Goal: Task Accomplishment & Management: Use online tool/utility

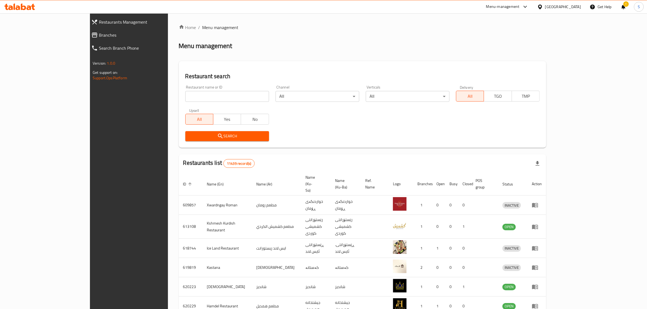
click at [214, 91] on input "search" at bounding box center [227, 96] width 84 height 11
type input "الريف كافي"
click button "Search" at bounding box center [227, 136] width 84 height 10
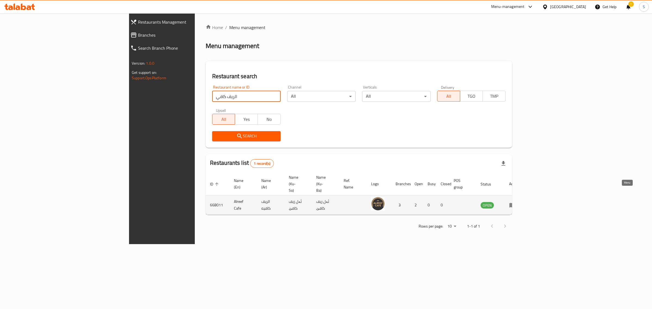
click at [516, 202] on icon "enhanced table" at bounding box center [512, 205] width 7 height 7
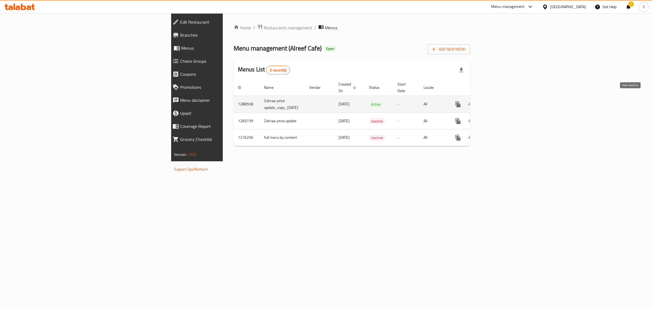
click at [500, 102] on icon "enhanced table" at bounding box center [497, 104] width 5 height 5
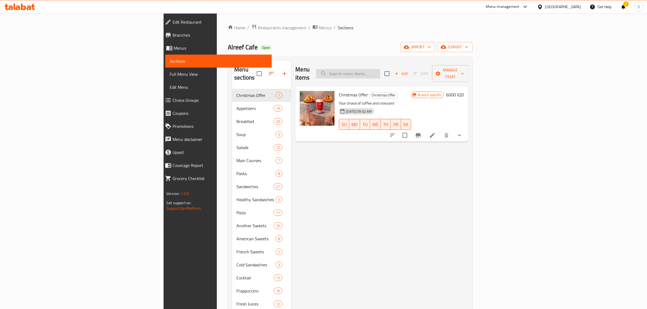
click at [380, 73] on input "search" at bounding box center [348, 74] width 64 height 10
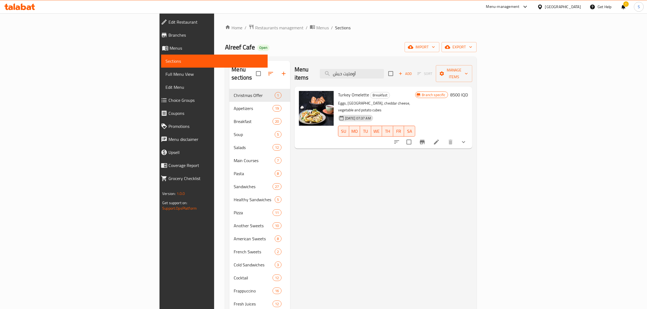
type input "أومليت حبش"
click at [425, 139] on icon "Branch-specific-item" at bounding box center [422, 142] width 7 height 7
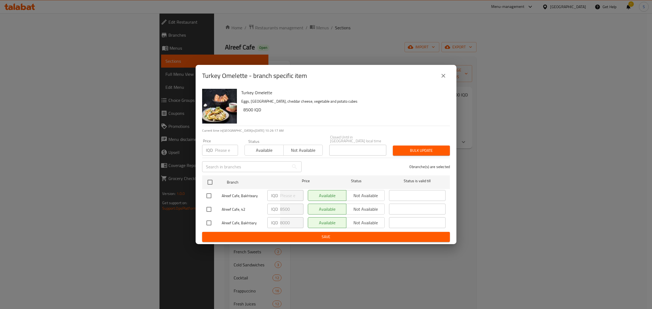
click at [209, 209] on input "checkbox" at bounding box center [208, 209] width 11 height 11
checkbox input "true"
drag, startPoint x: 283, startPoint y: 208, endPoint x: 279, endPoint y: 208, distance: 4.1
click at [279, 208] on div "IQD 8500 ​" at bounding box center [285, 209] width 36 height 11
drag, startPoint x: 284, startPoint y: 208, endPoint x: 279, endPoint y: 208, distance: 5.2
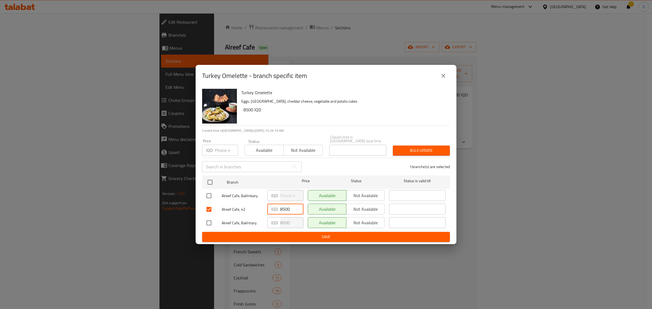
click at [279, 208] on div "IQD 8500 ​" at bounding box center [285, 209] width 36 height 11
type input "11000"
click at [370, 234] on span "Save" at bounding box center [325, 237] width 239 height 7
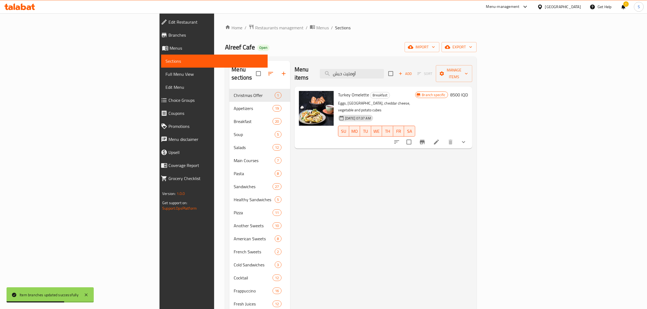
click at [519, 6] on div "Menu-management" at bounding box center [502, 7] width 33 height 7
click at [506, 62] on div "Restaurant-Management" at bounding box center [502, 60] width 43 height 6
